Goal: Task Accomplishment & Management: Manage account settings

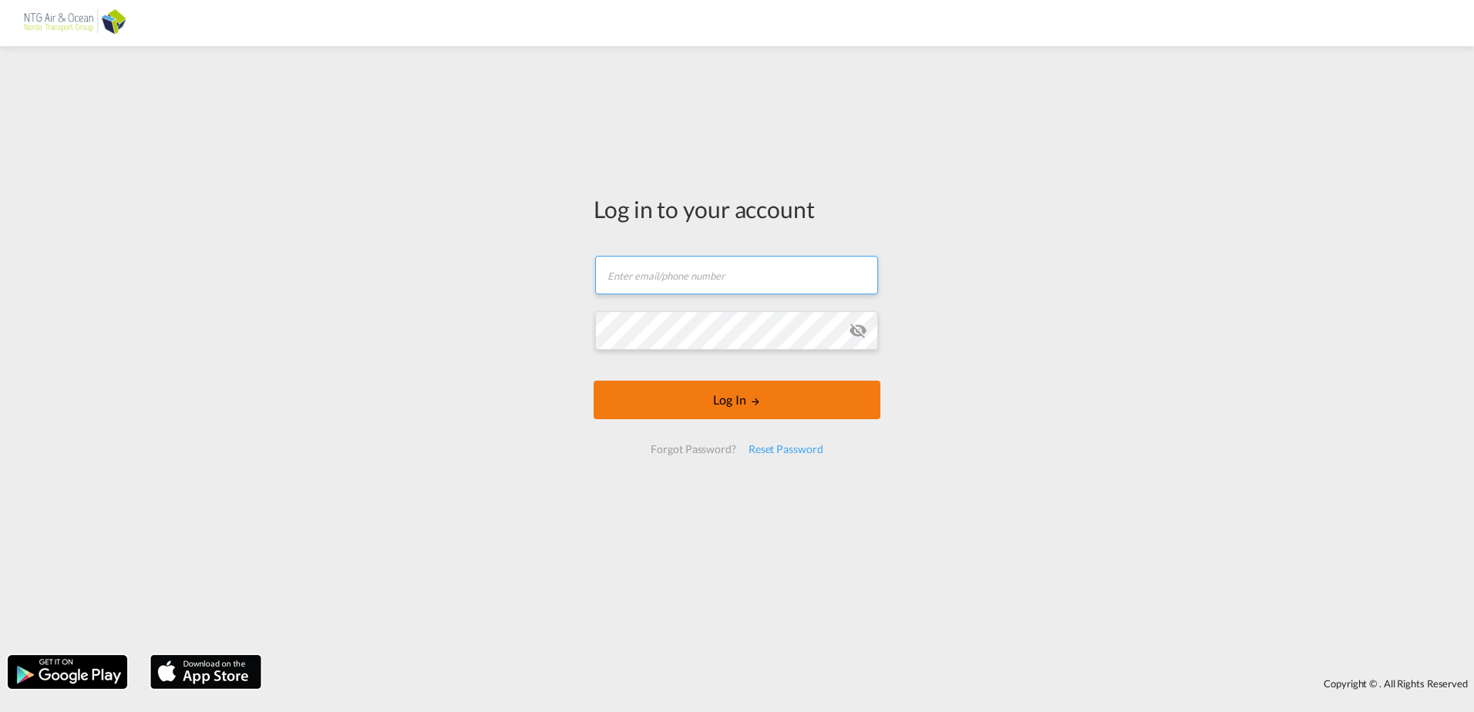
type input "[EMAIL_ADDRESS][DOMAIN_NAME]"
click at [761, 392] on button "Log In" at bounding box center [737, 400] width 287 height 39
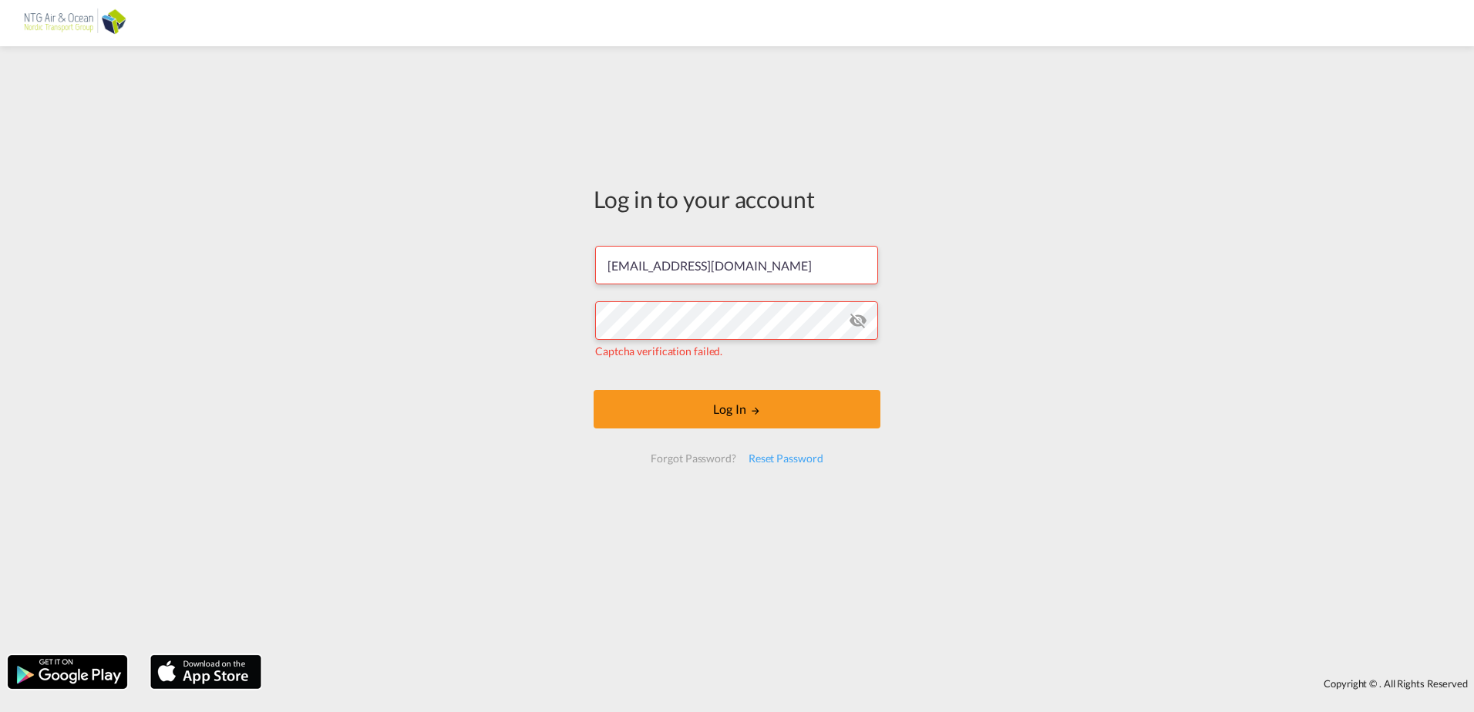
click at [858, 324] on md-icon "icon-eye-off" at bounding box center [858, 320] width 19 height 19
click at [692, 409] on button "Log In" at bounding box center [737, 409] width 287 height 39
click at [854, 320] on md-icon "icon-eye-off" at bounding box center [858, 320] width 19 height 19
click at [859, 321] on md-icon "icon-eye-off" at bounding box center [858, 320] width 19 height 19
click at [770, 458] on div "Reset Password" at bounding box center [785, 459] width 87 height 28
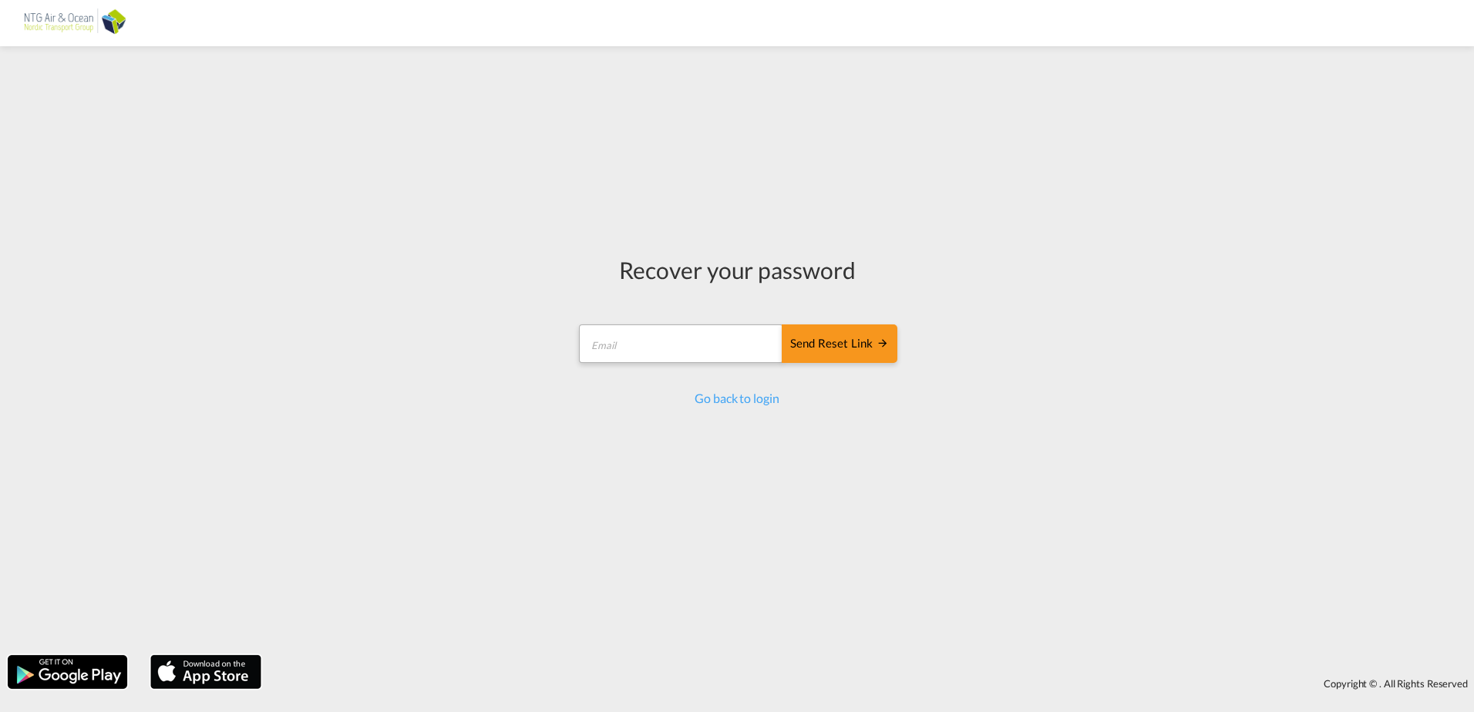
click at [679, 350] on form "Send reset link Email field is required Send reset link" at bounding box center [737, 345] width 321 height 73
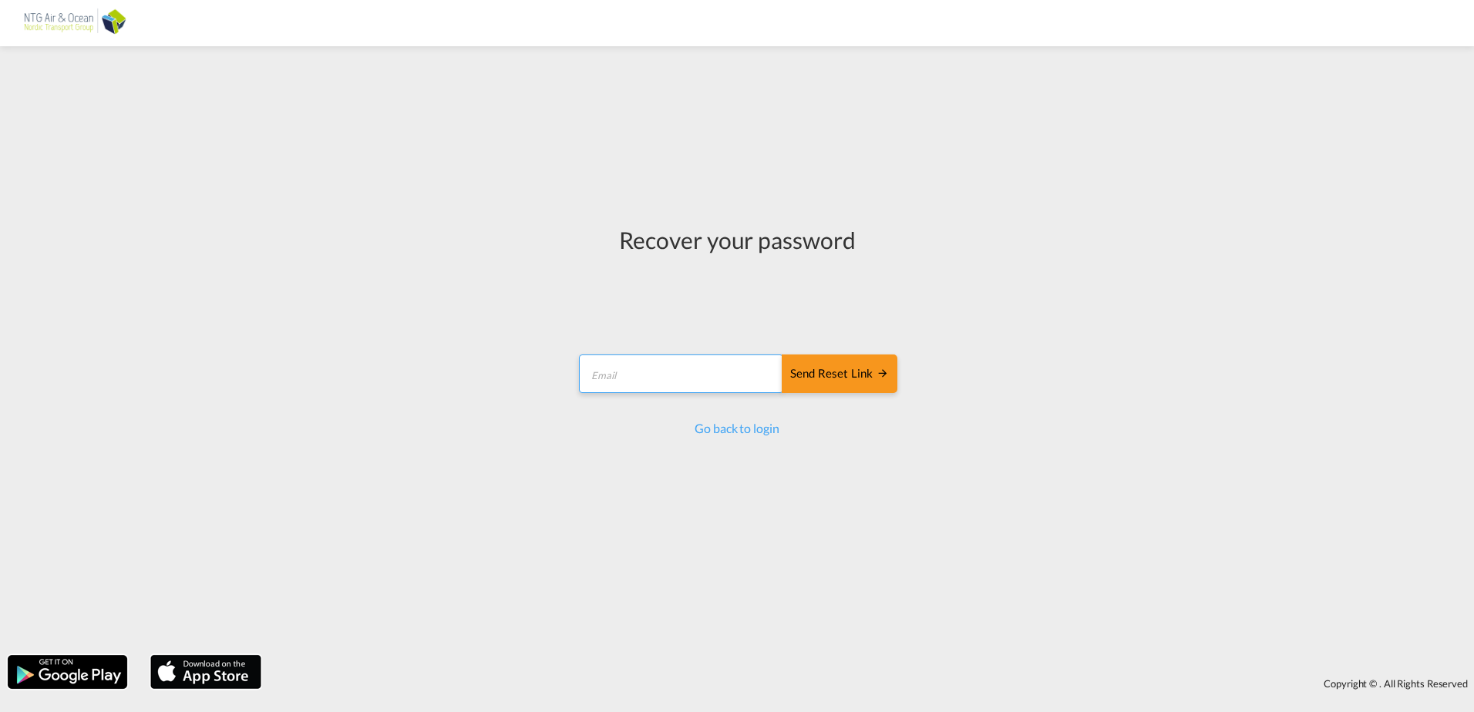
click at [669, 371] on input "email" at bounding box center [681, 374] width 204 height 39
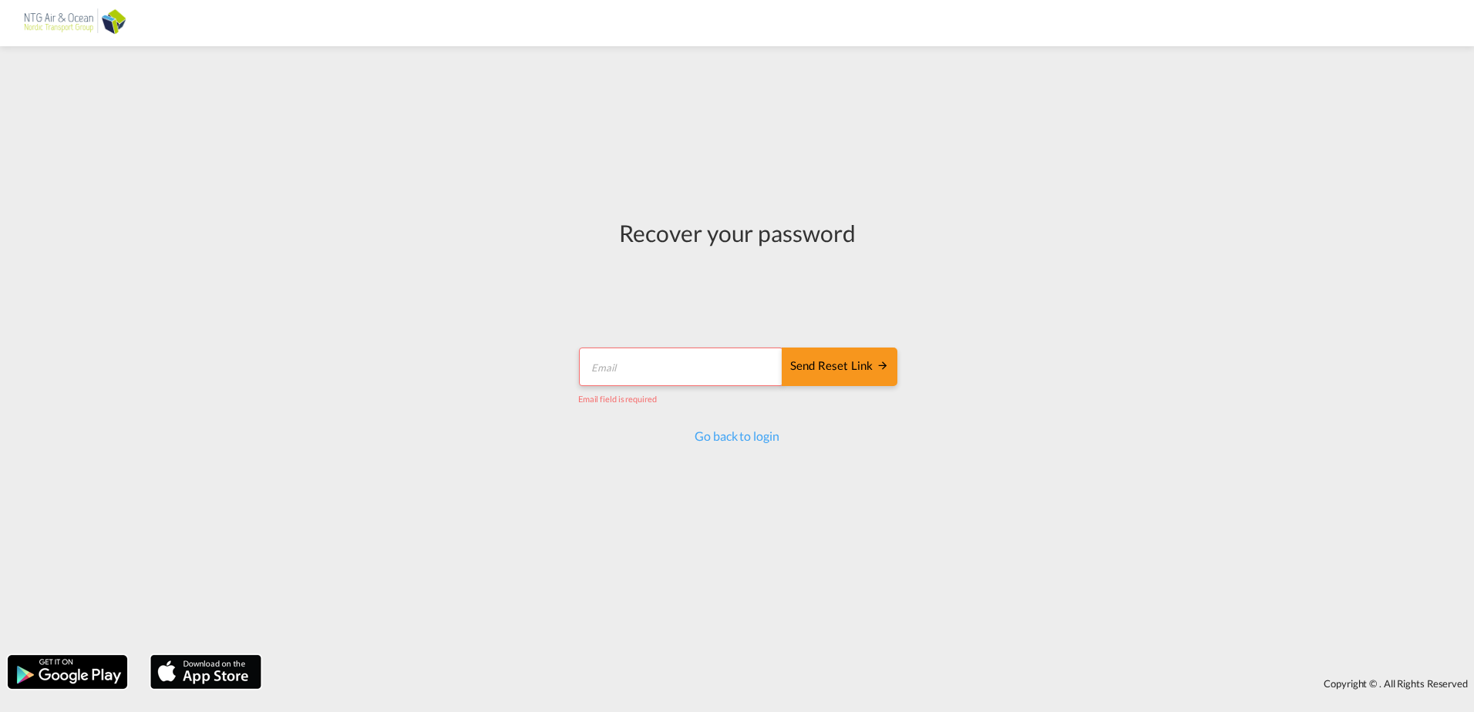
click at [651, 360] on input "email" at bounding box center [681, 367] width 204 height 39
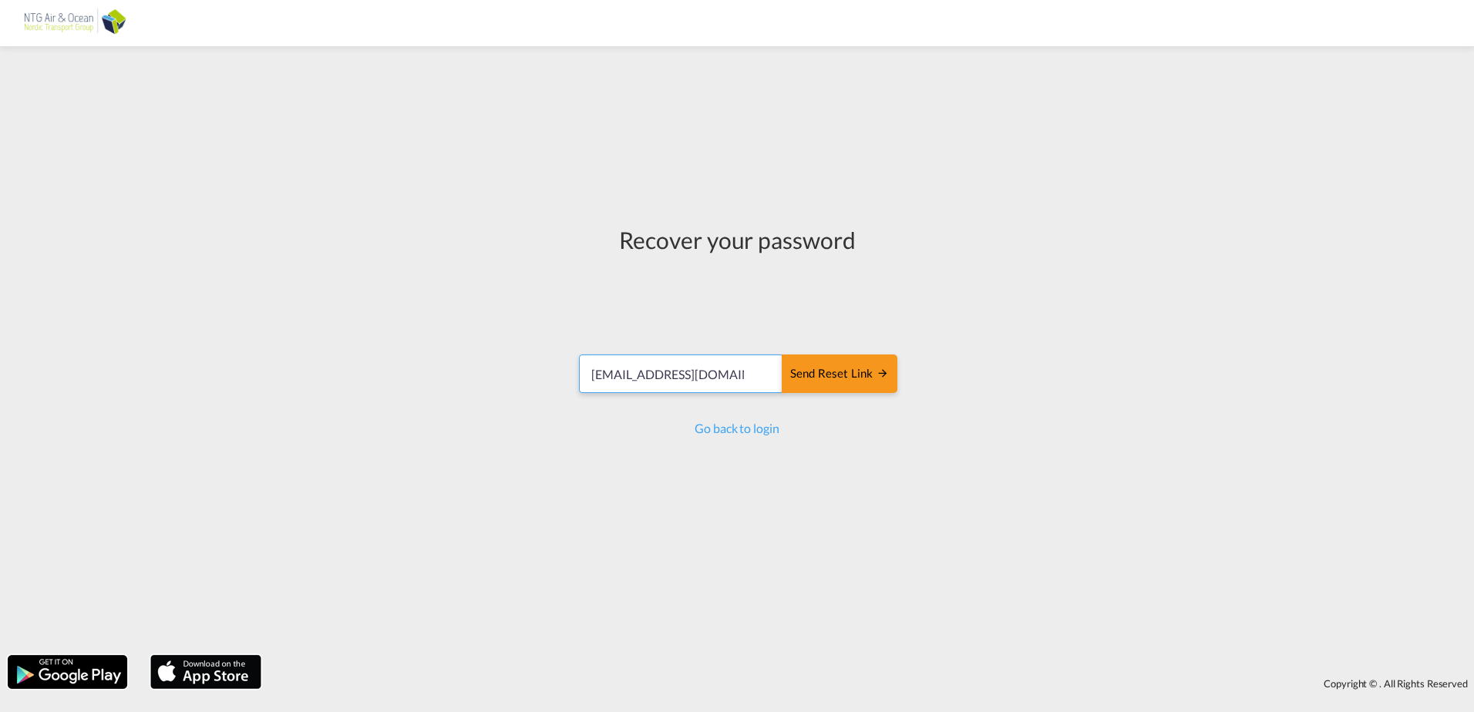
click at [702, 375] on input "lax.exp.lcl.cust@shipco.com" at bounding box center [681, 374] width 204 height 39
drag, startPoint x: 746, startPoint y: 378, endPoint x: 554, endPoint y: 372, distance: 192.0
click at [561, 379] on div "Recover your password lax.exp.lcl.cust@shipco.com Send reset link Send reset li…" at bounding box center [737, 351] width 1474 height 594
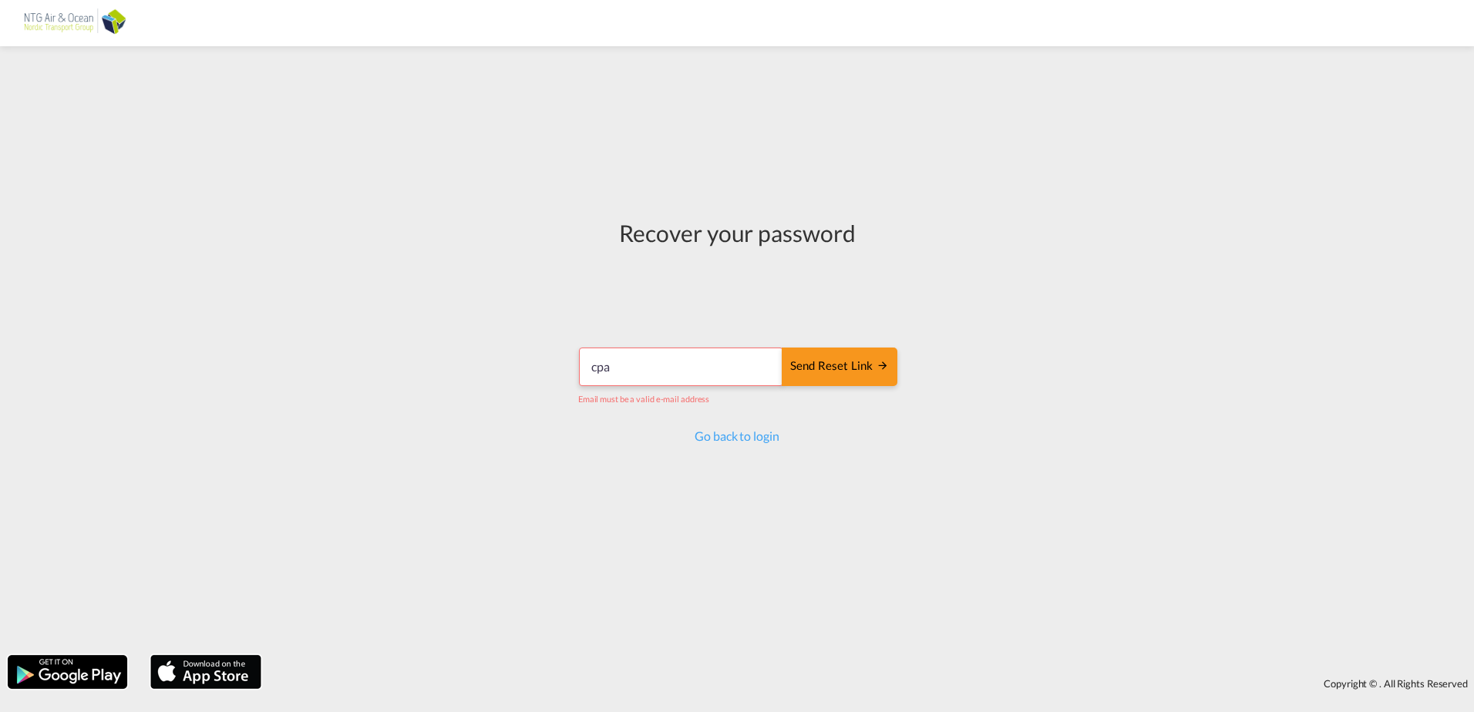
type input "[EMAIL_ADDRESS][DOMAIN_NAME]"
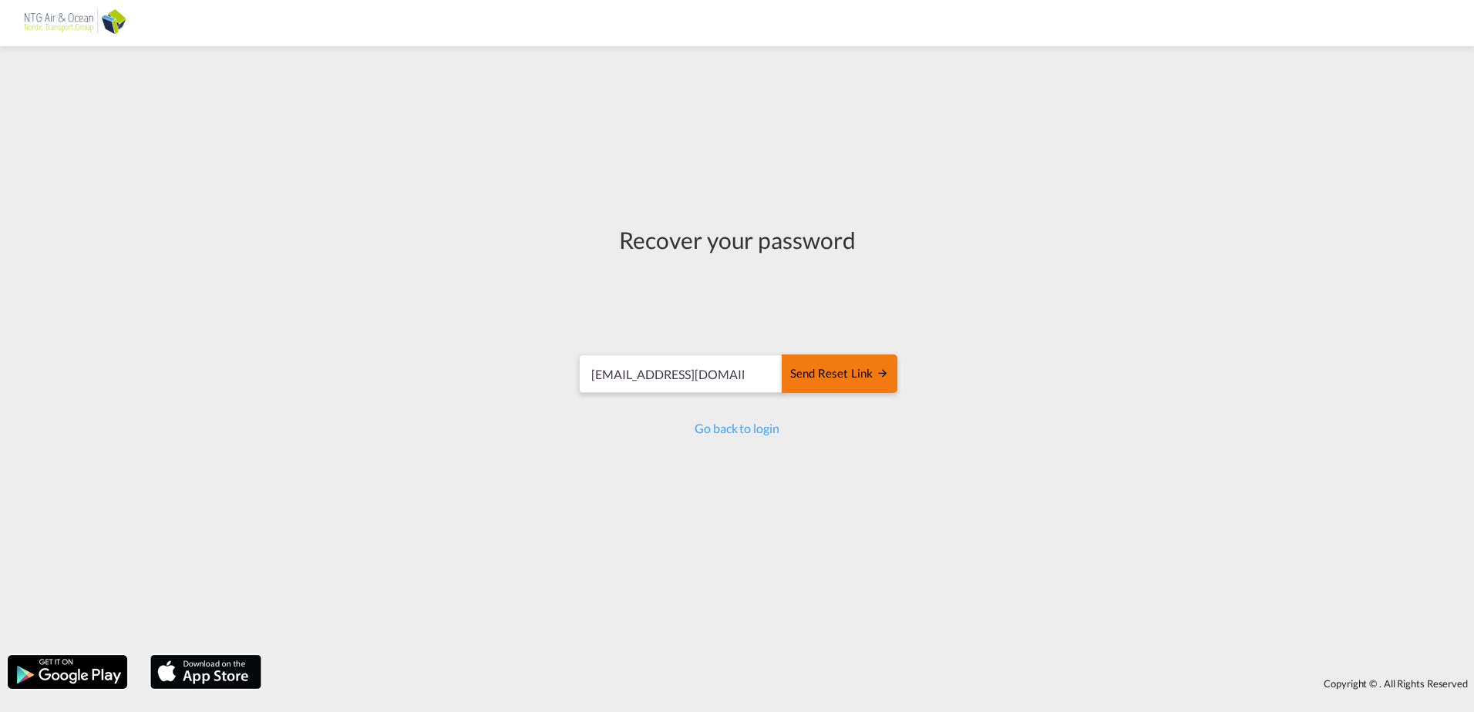
click at [842, 369] on div "Send reset link" at bounding box center [839, 374] width 99 height 18
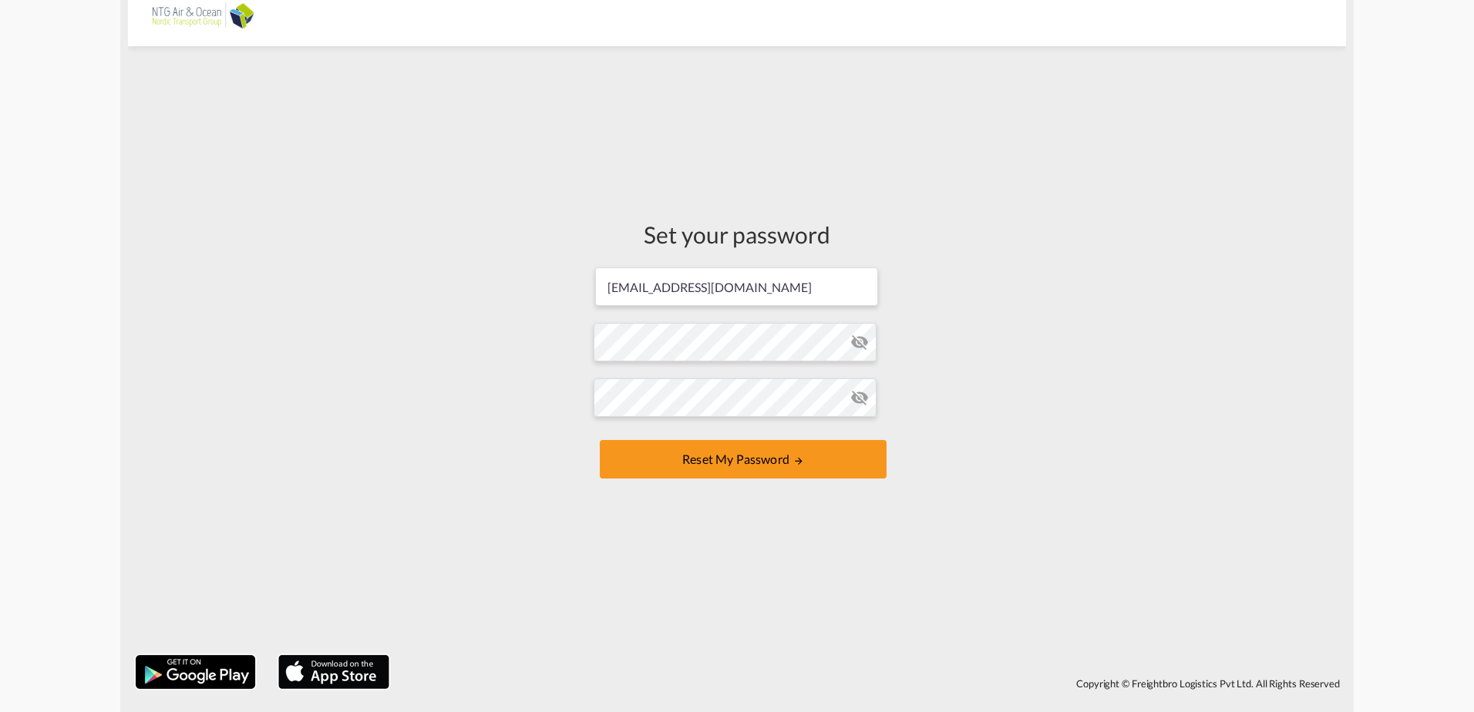
click at [729, 309] on md-icon "icon-eye-off" at bounding box center [859, 342] width 19 height 19
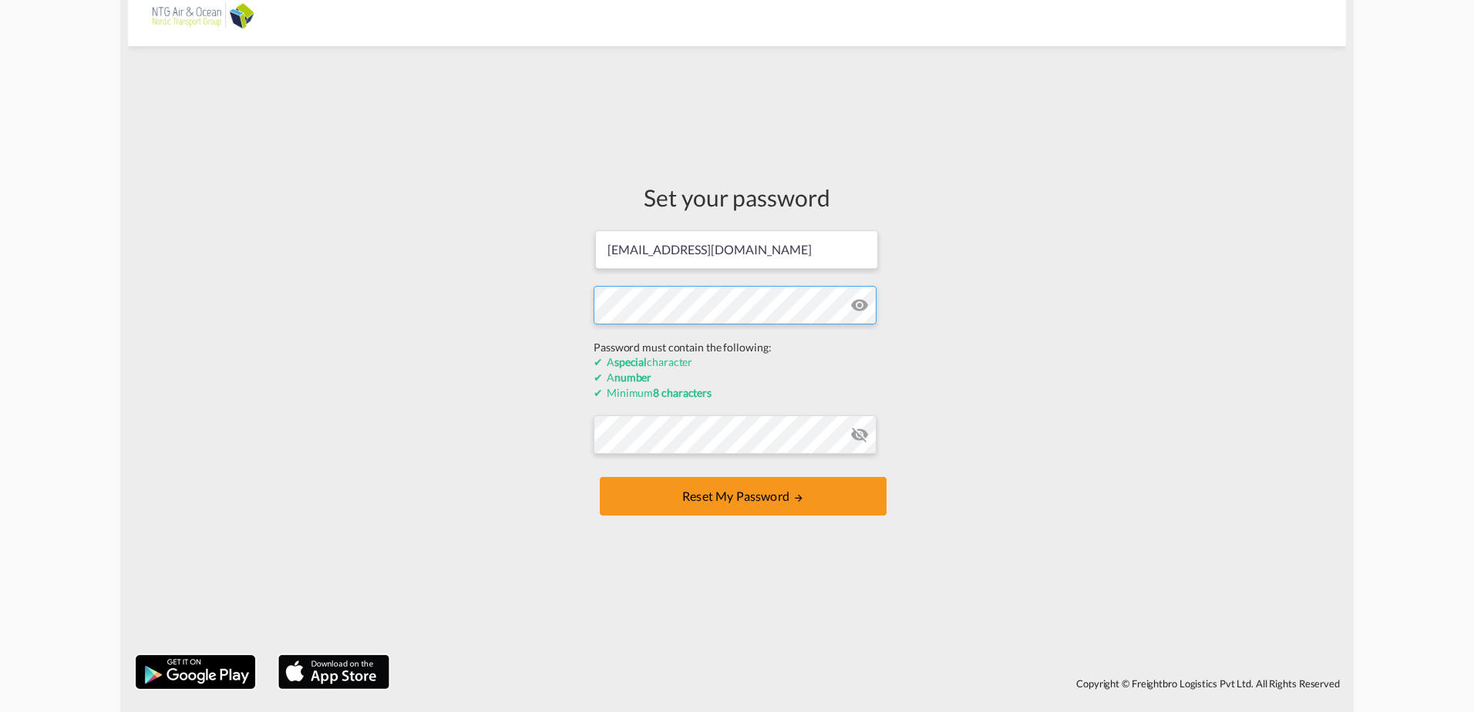
click at [566, 309] on div "Set your password [EMAIL_ADDRESS][DOMAIN_NAME] Password must contain the follow…" at bounding box center [737, 351] width 1218 height 594
click at [672, 309] on form "[EMAIL_ADDRESS][DOMAIN_NAME] Password must contain the following: A special cha…" at bounding box center [737, 374] width 287 height 291
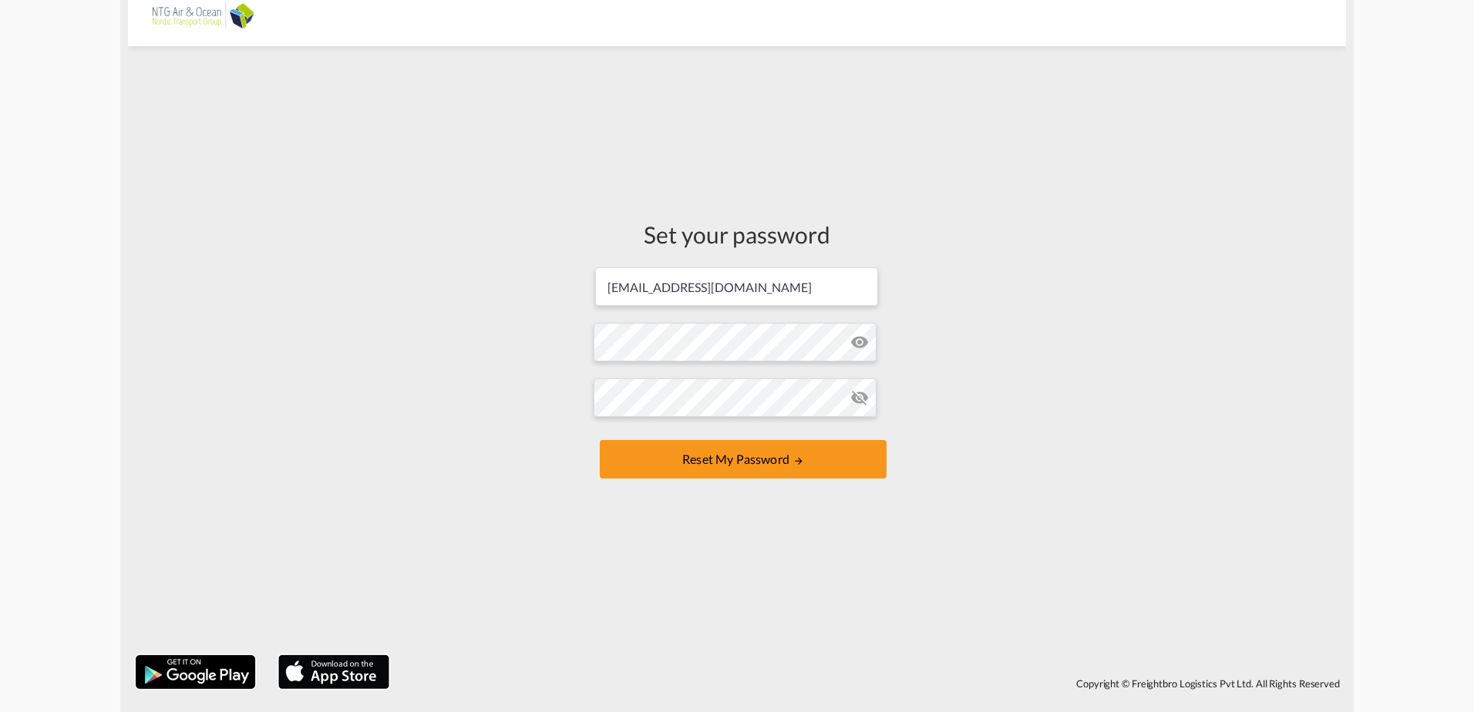
click at [729, 309] on div "Set your password [EMAIL_ADDRESS][DOMAIN_NAME] Password must contain the follow…" at bounding box center [737, 351] width 1218 height 594
click at [682, 309] on form "[EMAIL_ADDRESS][DOMAIN_NAME] Password must contain the following: A special cha…" at bounding box center [737, 374] width 287 height 217
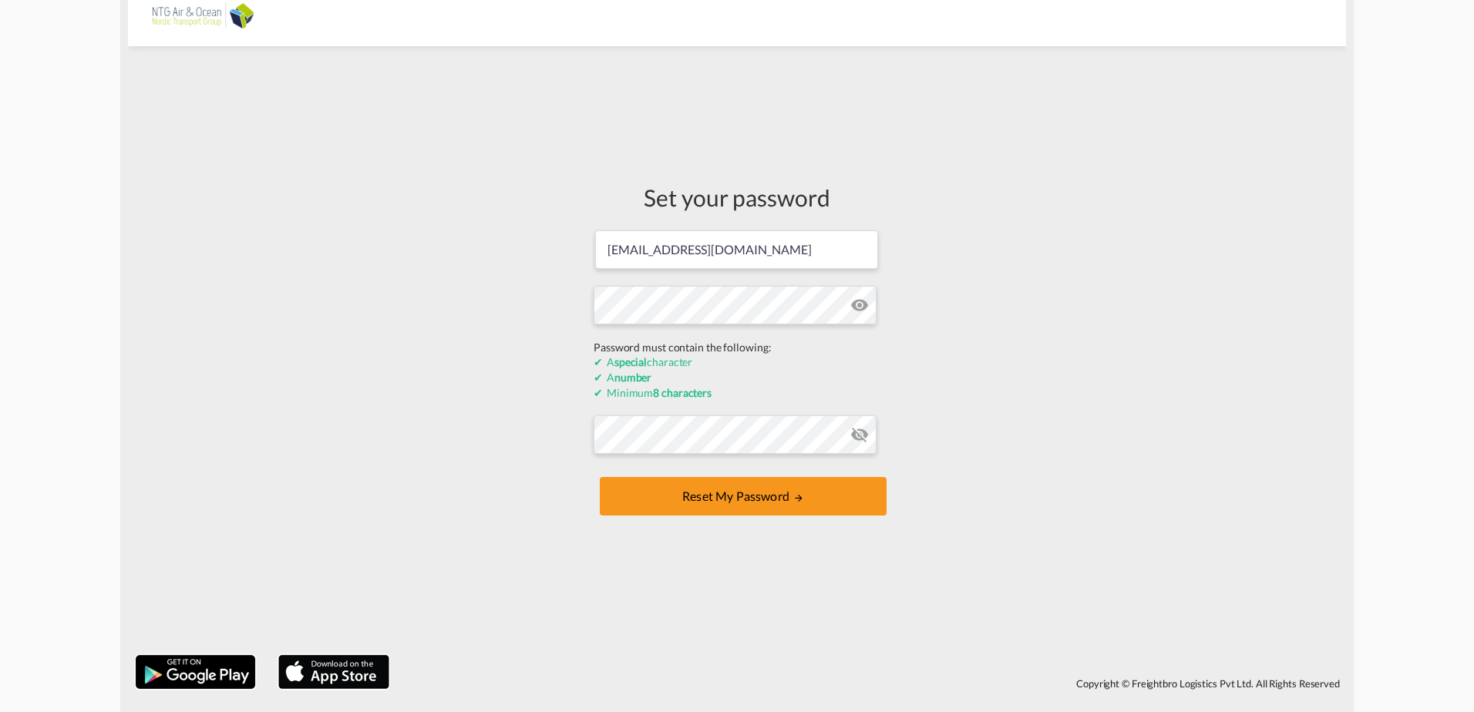
click at [454, 309] on div "Set your password [EMAIL_ADDRESS][DOMAIN_NAME] Password must contain the follow…" at bounding box center [737, 351] width 1218 height 594
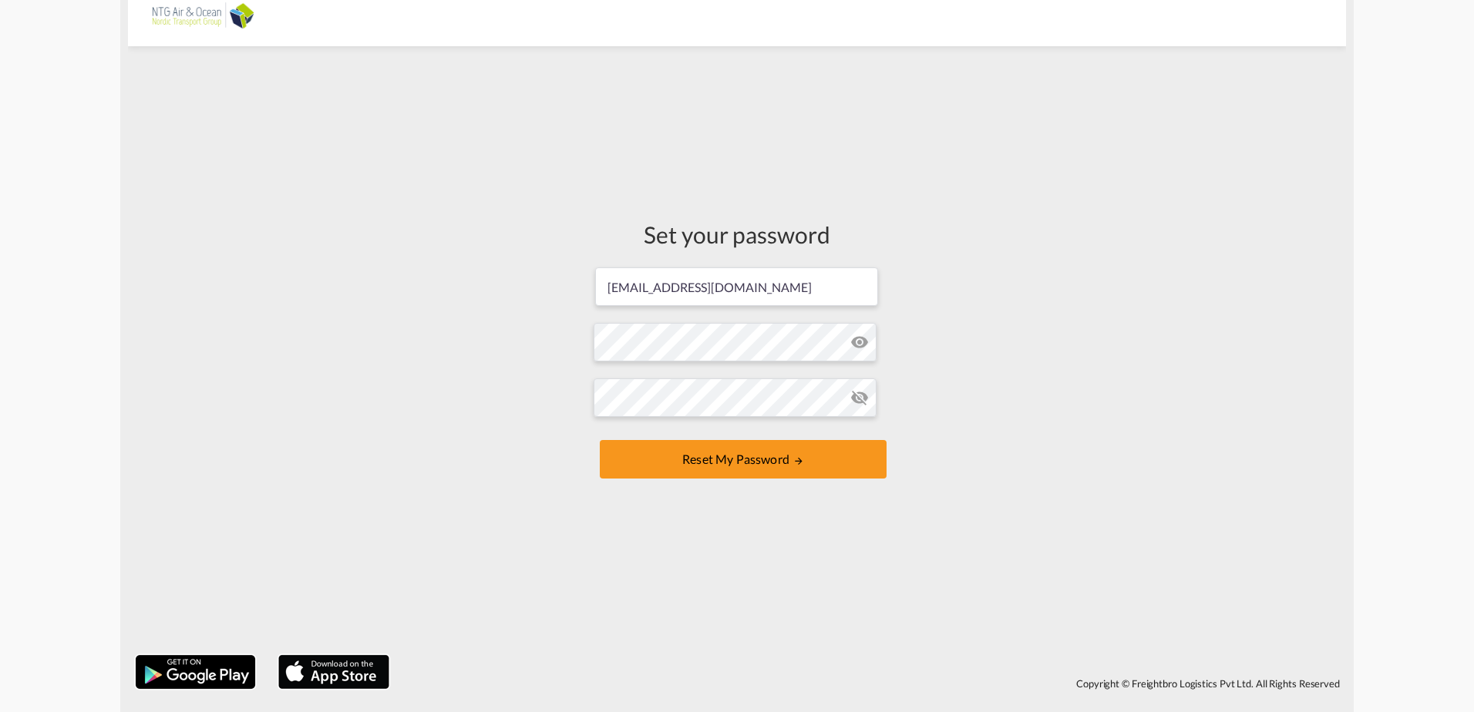
click at [465, 309] on div "Set your password [EMAIL_ADDRESS][DOMAIN_NAME] Password must contain the follow…" at bounding box center [737, 351] width 1218 height 594
click at [723, 309] on button "Reset my password" at bounding box center [743, 459] width 287 height 39
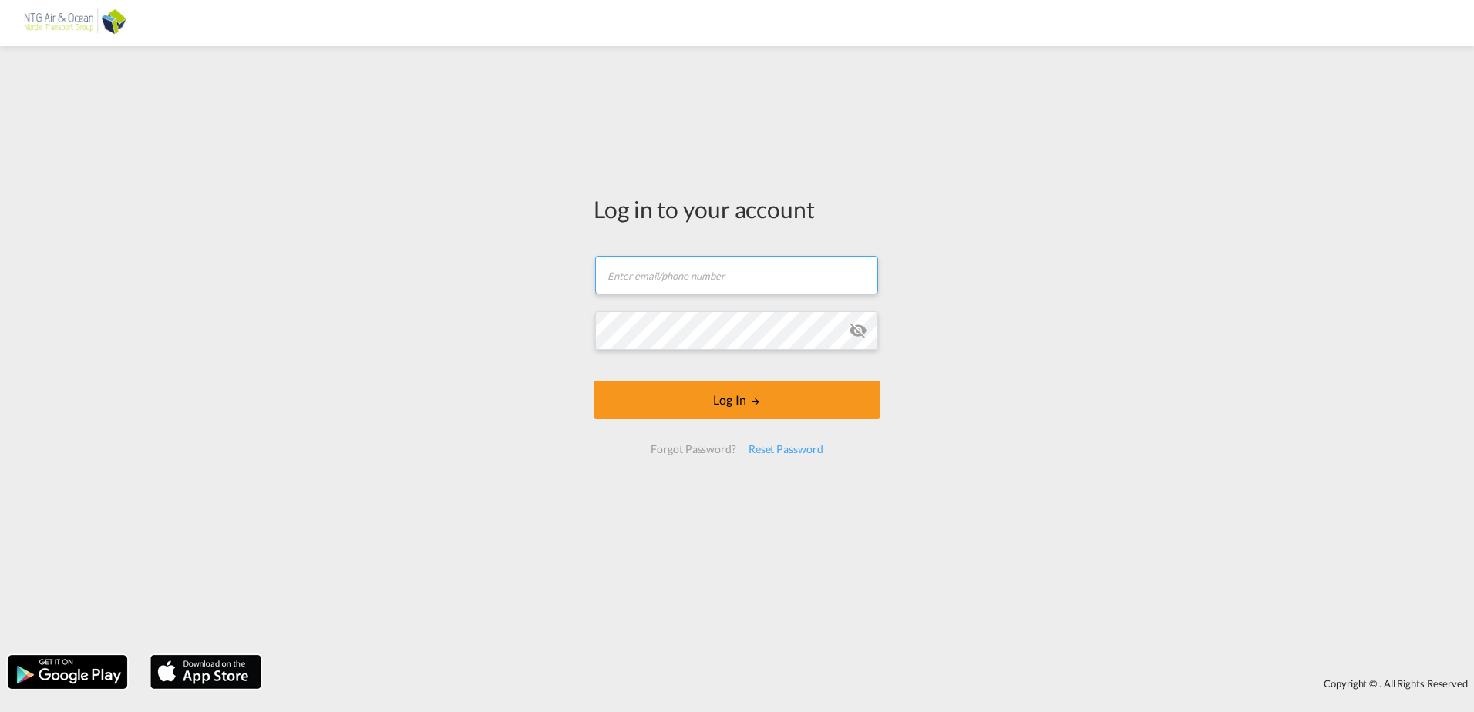
type input "[EMAIL_ADDRESS][DOMAIN_NAME]"
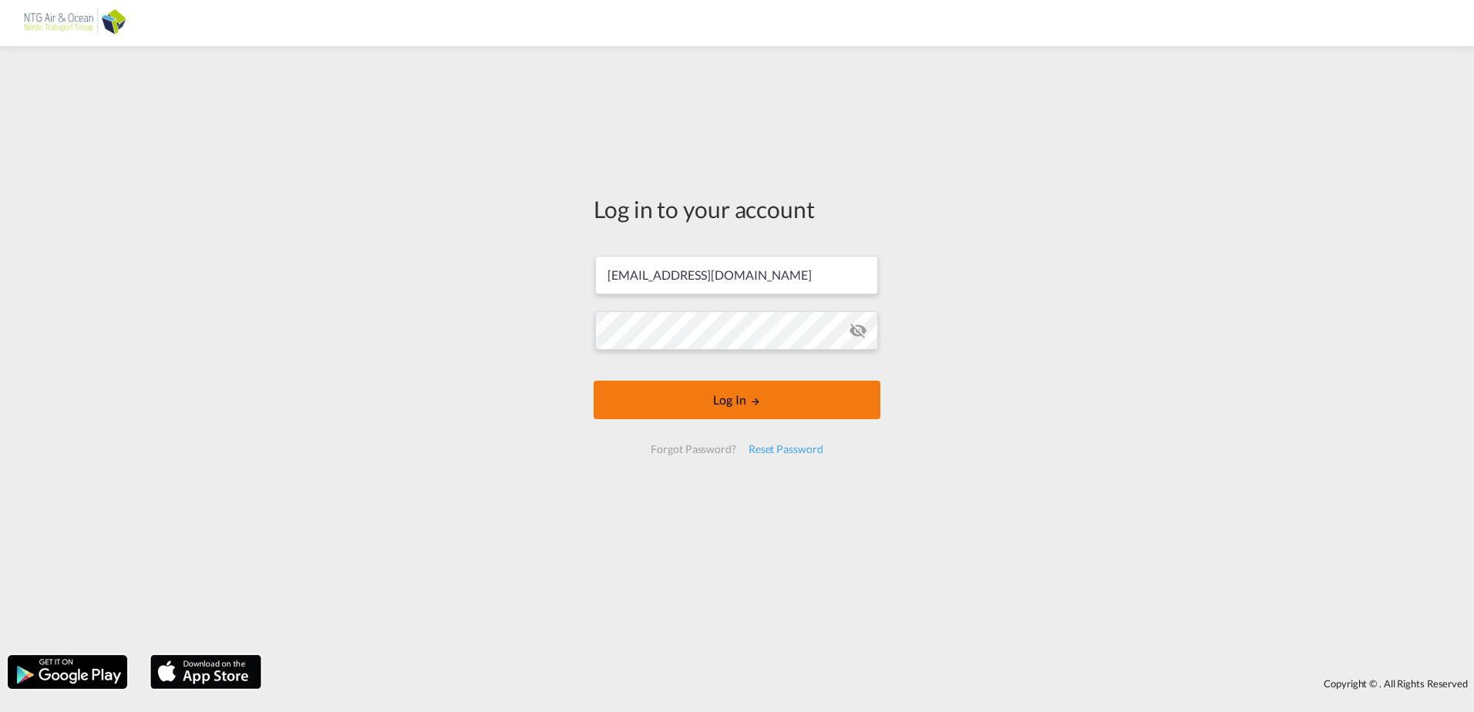
click at [691, 309] on button "Log In" at bounding box center [737, 400] width 287 height 39
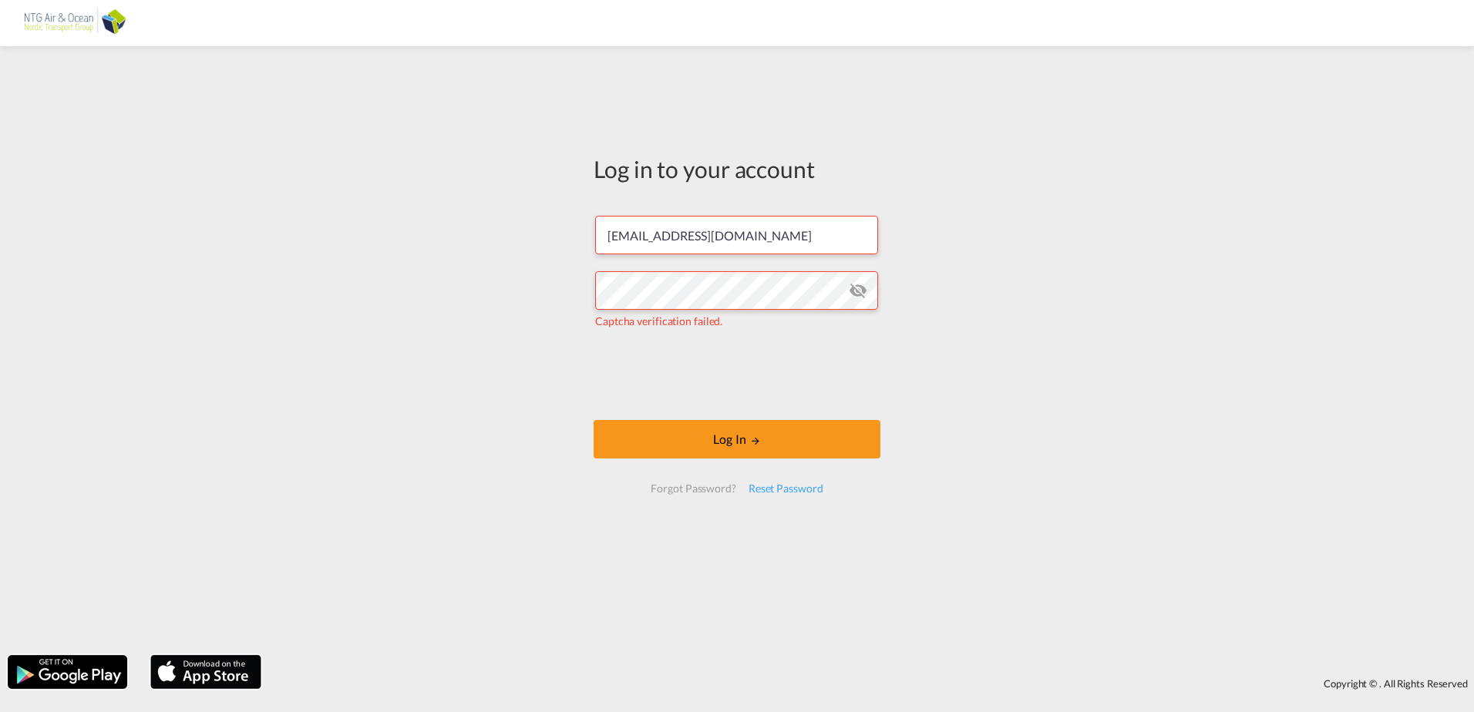
click at [729, 289] on md-icon "icon-eye-off" at bounding box center [858, 290] width 19 height 19
click at [637, 309] on button "Log In" at bounding box center [737, 439] width 287 height 39
